Goal: Obtain resource: Download file/media

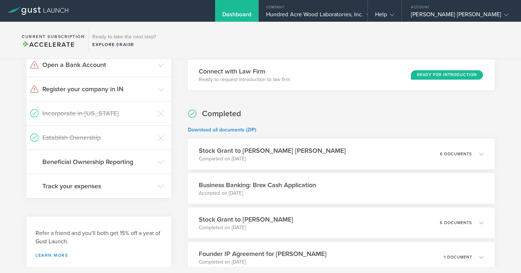
scroll to position [209, 0]
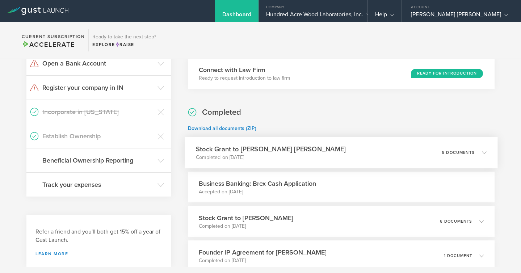
click at [261, 155] on p "Completed on [DATE]" at bounding box center [271, 157] width 150 height 7
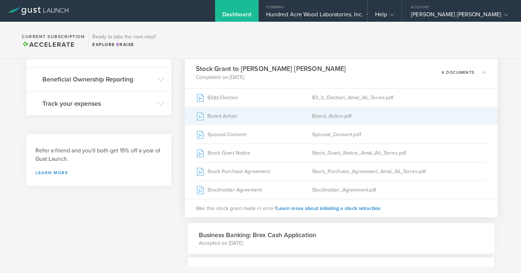
scroll to position [291, 0]
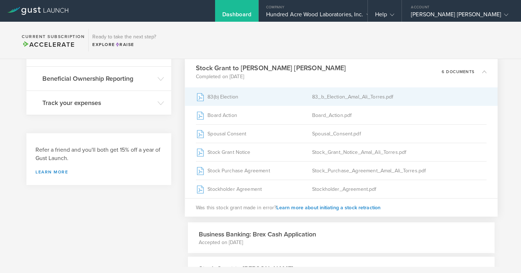
click at [316, 101] on div "83_b_Election_Amal_Ali_Torres.pdf" at bounding box center [399, 97] width 174 height 18
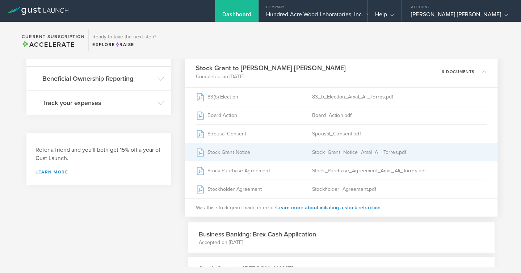
click at [333, 154] on div "Stock_Grant_Notice_Amal_Ali_Torres.pdf" at bounding box center [399, 152] width 174 height 18
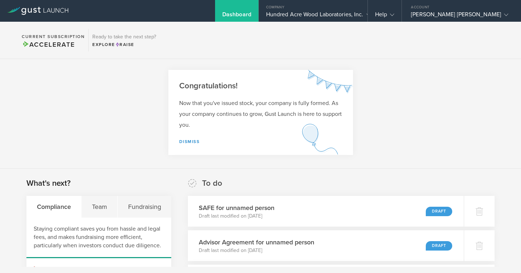
scroll to position [0, 0]
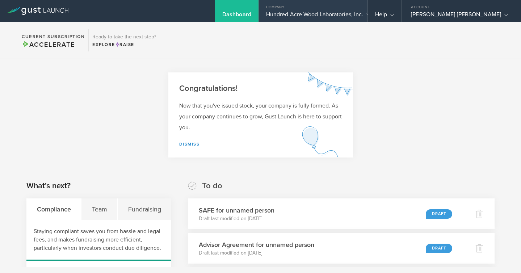
click at [361, 13] on div "Hundred Acre Wood Laboratories, Inc." at bounding box center [313, 16] width 94 height 11
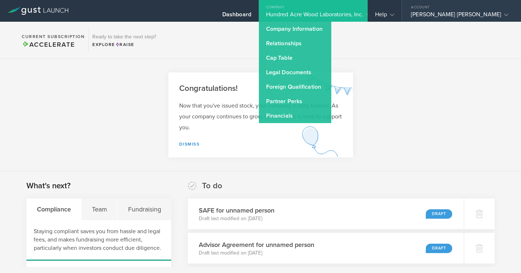
click at [458, 12] on div "[PERSON_NAME] [PERSON_NAME]" at bounding box center [459, 16] width 97 height 11
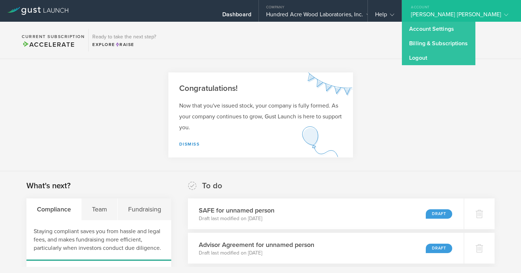
click at [358, 38] on section "Current Subscription Accelerate Ready to take the next step? Explore Raise" at bounding box center [260, 40] width 521 height 37
